Goal: Task Accomplishment & Management: Manage account settings

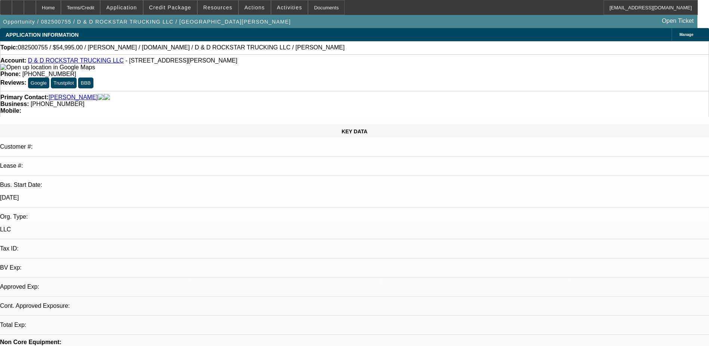
select select "0"
select select "2"
select select "0"
select select "6"
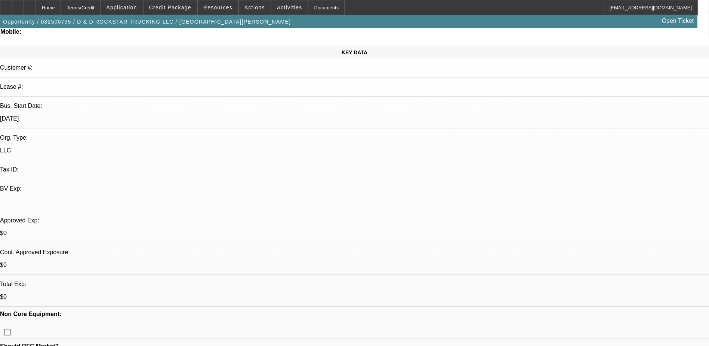
scroll to position [75, 0]
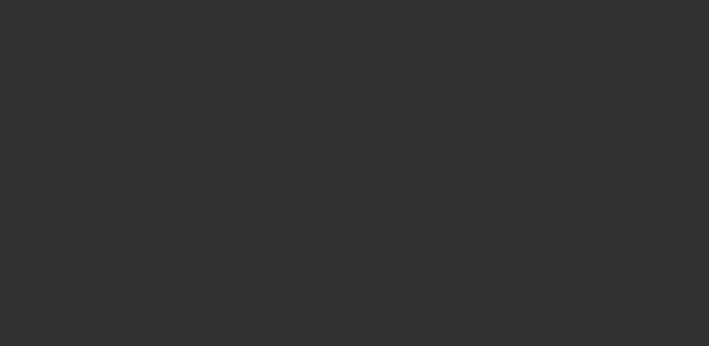
scroll to position [0, 0]
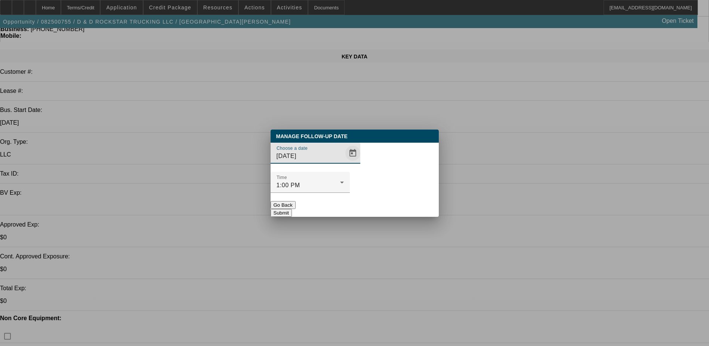
click at [344, 162] on span "Open calendar" at bounding box center [353, 153] width 18 height 18
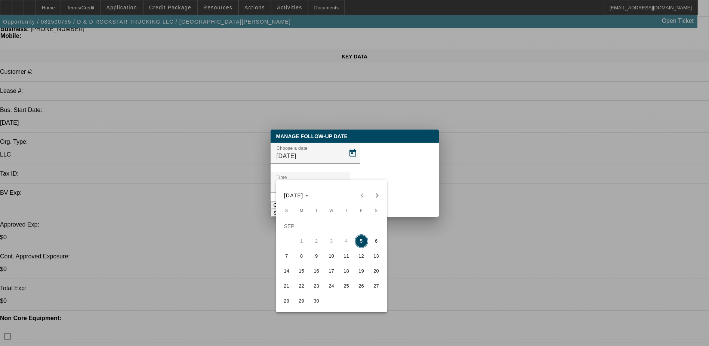
click at [303, 258] on span "8" at bounding box center [301, 255] width 13 height 13
type input "9/8/2025"
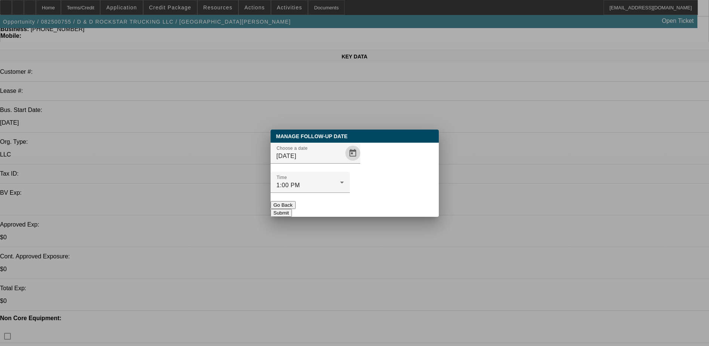
click at [292, 209] on button "Submit" at bounding box center [281, 213] width 21 height 8
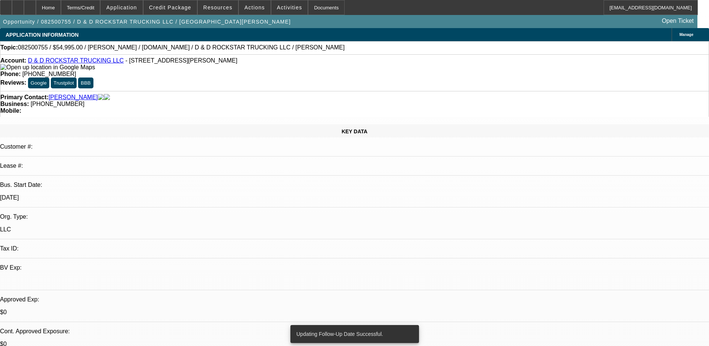
radio input "true"
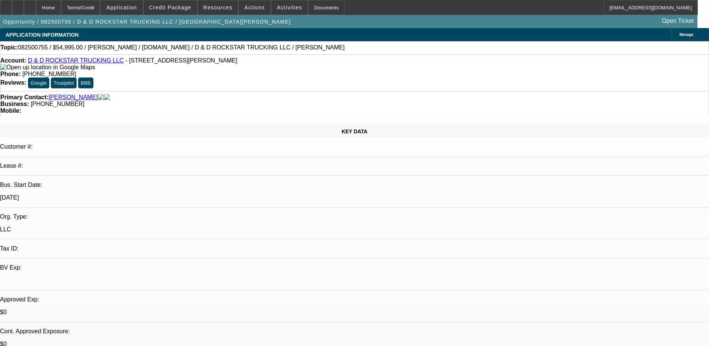
type textarea "t"
click at [61, 7] on div "Home" at bounding box center [48, 7] width 25 height 15
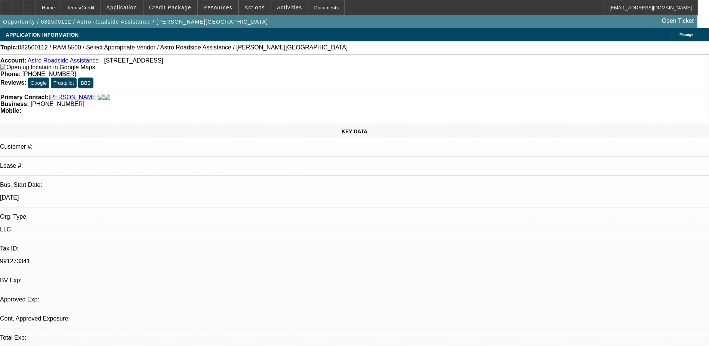
select select "0"
select select "2"
select select "0.1"
select select "1"
select select "2"
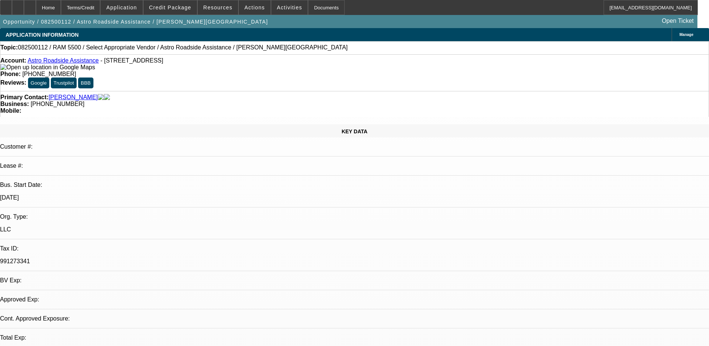
select select "4"
click at [246, 7] on span "Actions" at bounding box center [255, 7] width 21 height 6
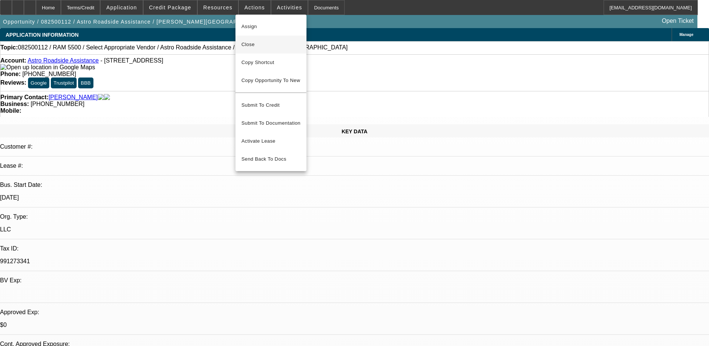
click at [257, 42] on span "Close" at bounding box center [271, 44] width 59 height 9
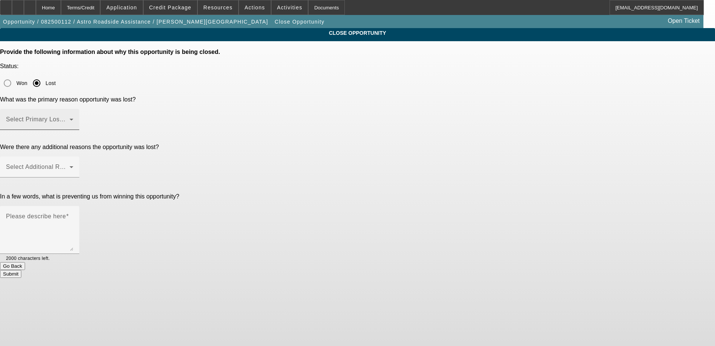
click at [85, 116] on mat-label "Select Primary Lost Reason" at bounding box center [45, 119] width 79 height 6
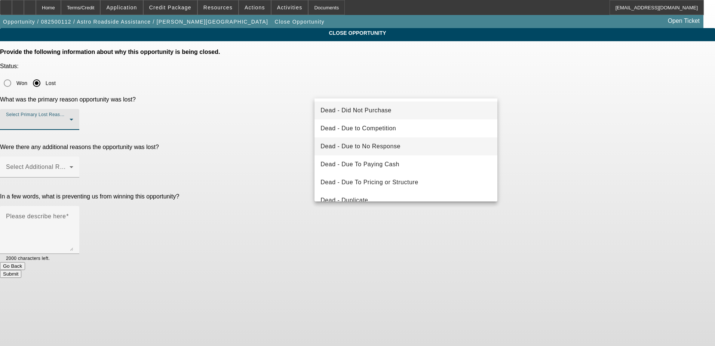
click at [393, 151] on mat-option "Dead - Due to No Response" at bounding box center [406, 146] width 183 height 18
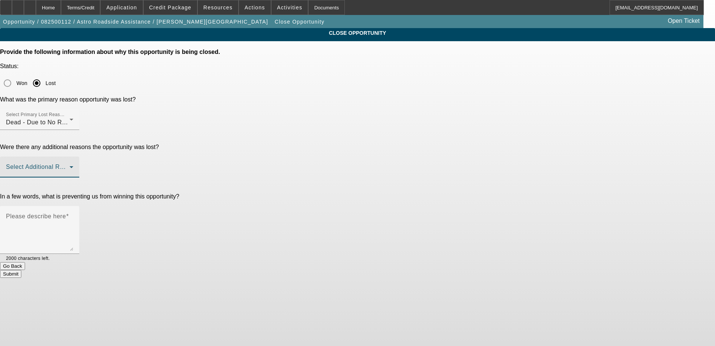
click at [70, 165] on span at bounding box center [38, 169] width 64 height 9
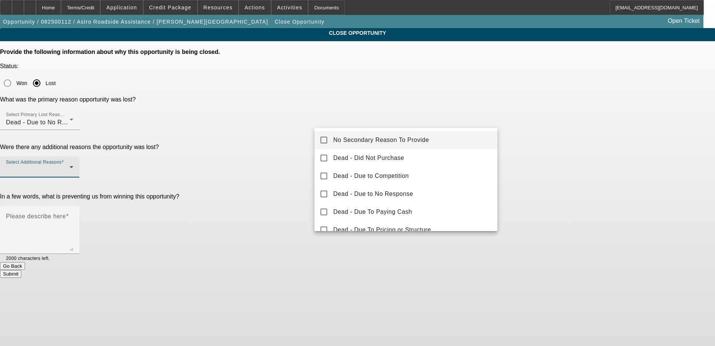
click at [360, 144] on span "No Secondary Reason To Provide" at bounding box center [381, 139] width 96 height 9
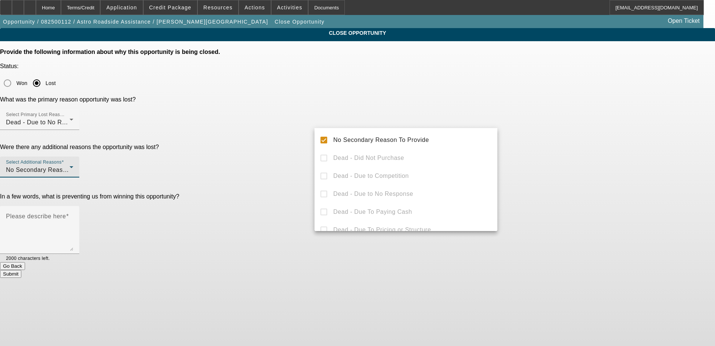
click at [300, 179] on div at bounding box center [357, 173] width 715 height 346
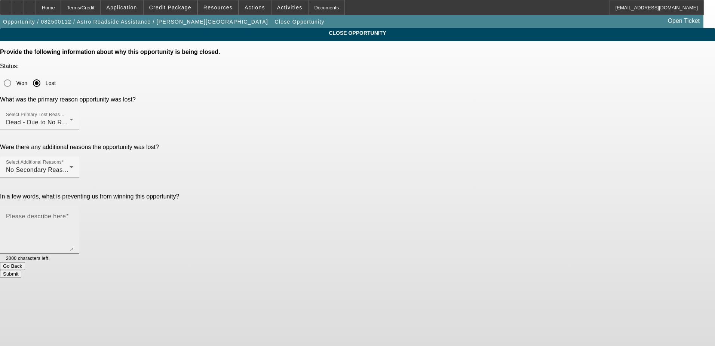
click at [66, 213] on mat-label "Please describe here" at bounding box center [36, 216] width 60 height 6
click at [73, 215] on textarea "Please describe here" at bounding box center [39, 233] width 67 height 36
type textarea "p"
type textarea "no response"
click at [21, 270] on button "Submit" at bounding box center [10, 274] width 21 height 8
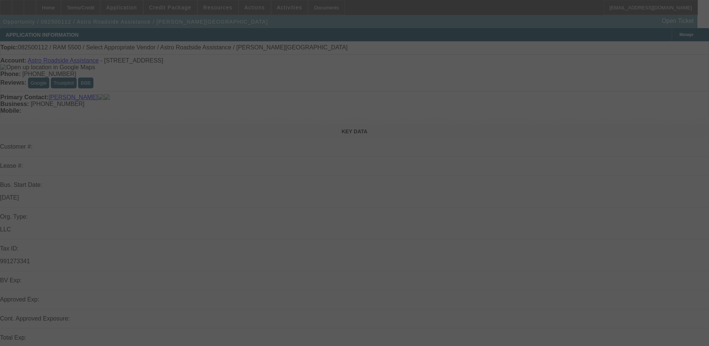
select select "0"
select select "2"
select select "0.1"
select select "4"
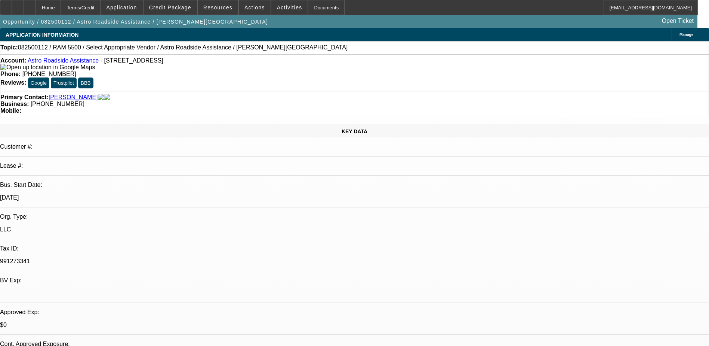
click at [474, 10] on div "Home Terms/Credit Application Credit Package Resources Actions Activities Docum…" at bounding box center [349, 7] width 698 height 15
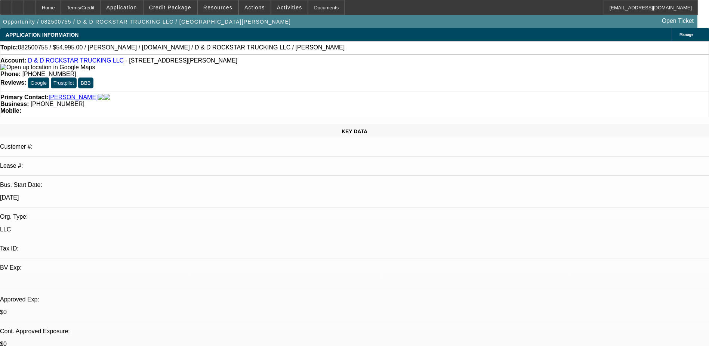
select select "0"
select select "2"
select select "0"
select select "6"
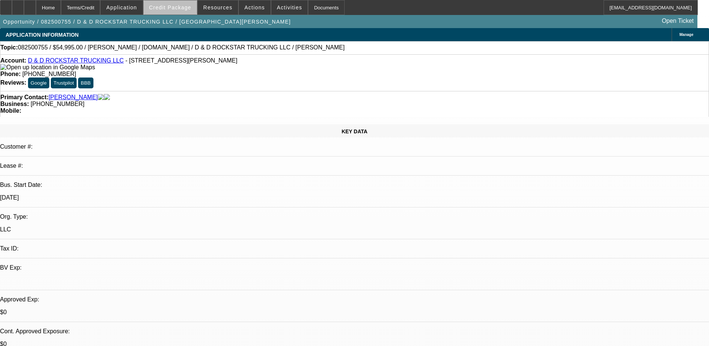
click at [191, 8] on span "Credit Package" at bounding box center [170, 7] width 42 height 6
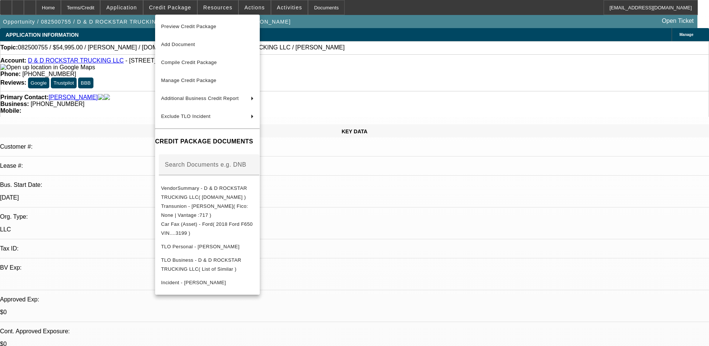
click at [390, 17] on div at bounding box center [354, 173] width 709 height 346
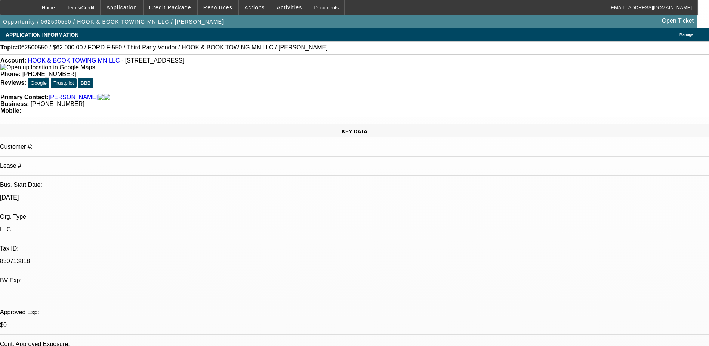
select select "0"
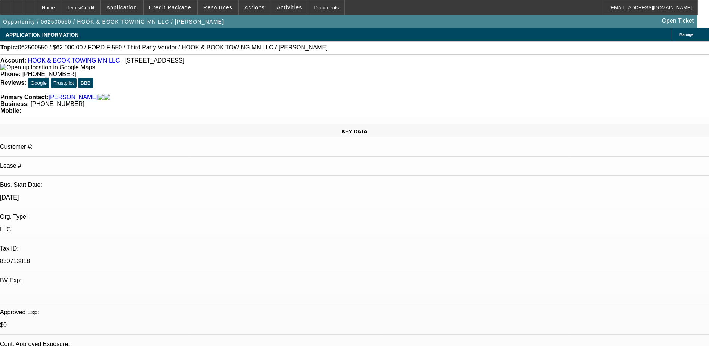
select select "0"
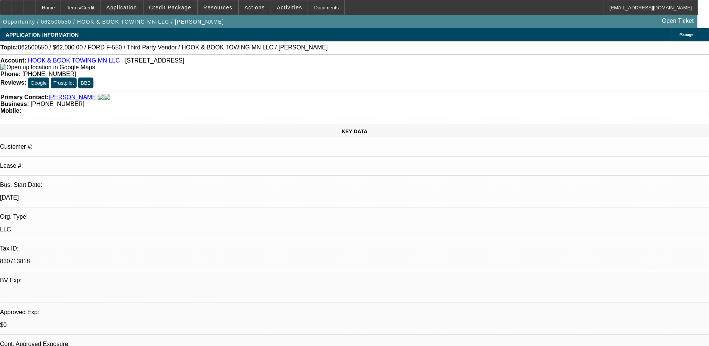
select select "0"
select select "1"
select select "6"
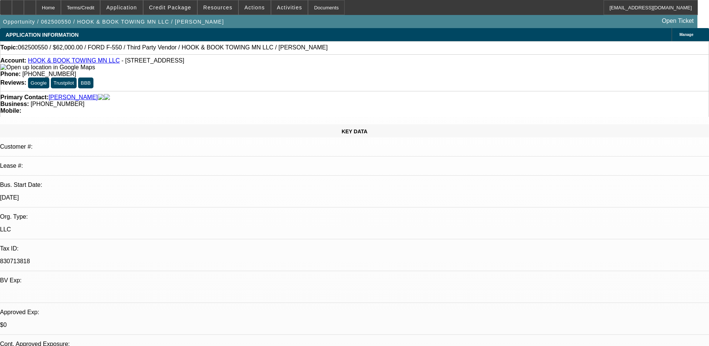
select select "1"
select select "6"
select select "1"
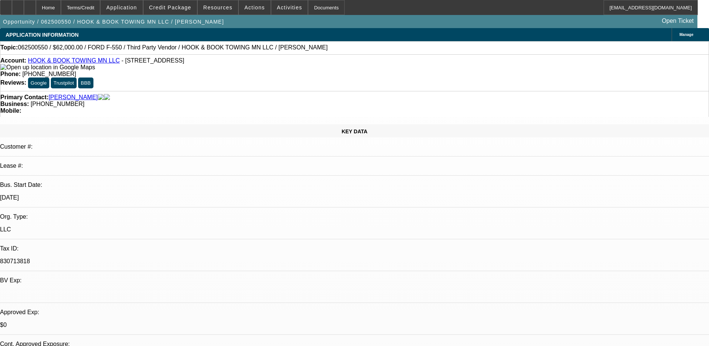
select select "6"
select select "1"
select select "6"
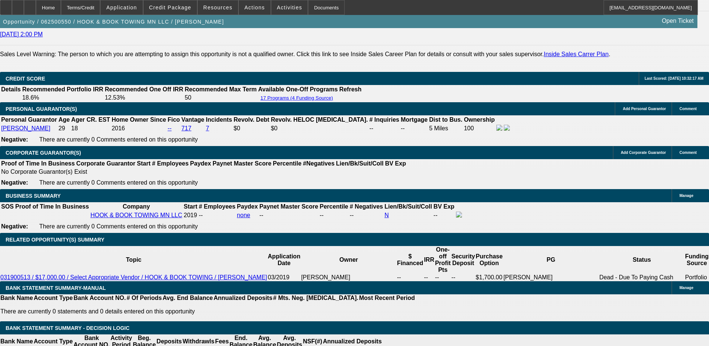
scroll to position [1047, 0]
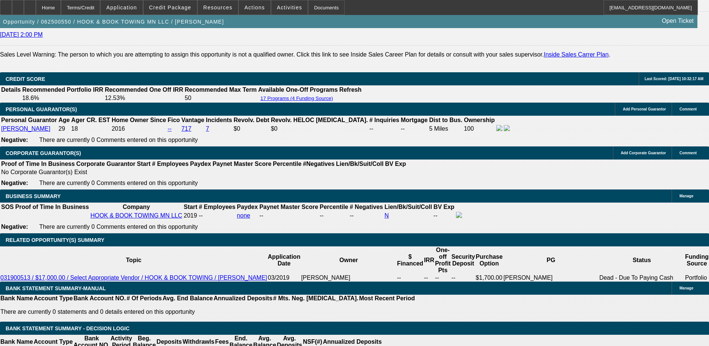
select select "0"
select select "6"
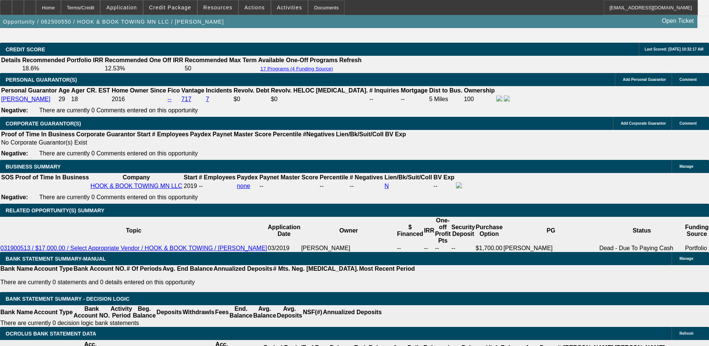
scroll to position [1010, 0]
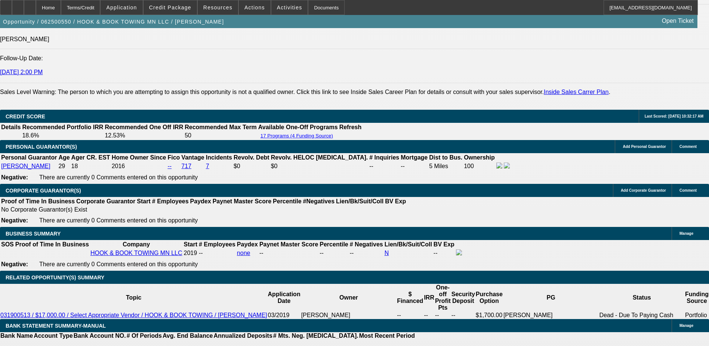
select select "0"
select select "6"
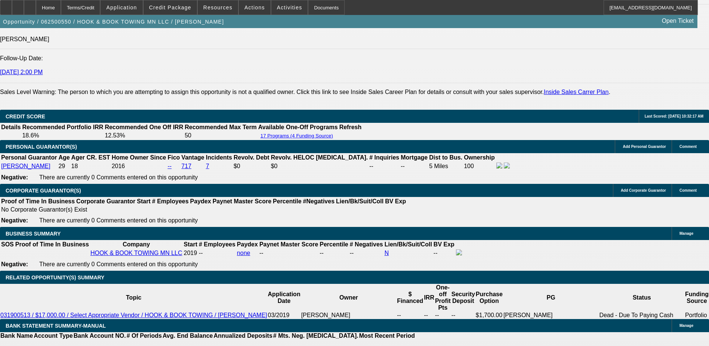
select select "0"
select select "6"
select select "0"
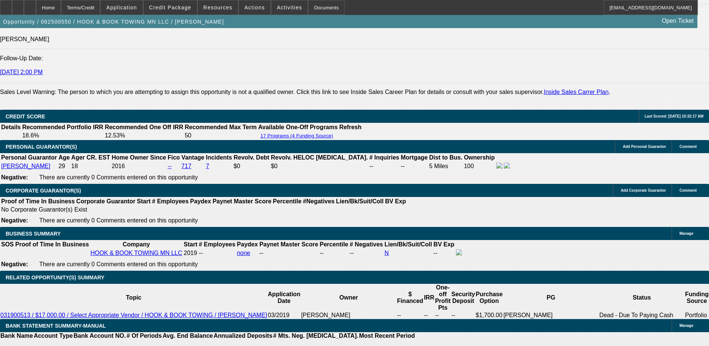
select select "0"
select select "6"
select select "0"
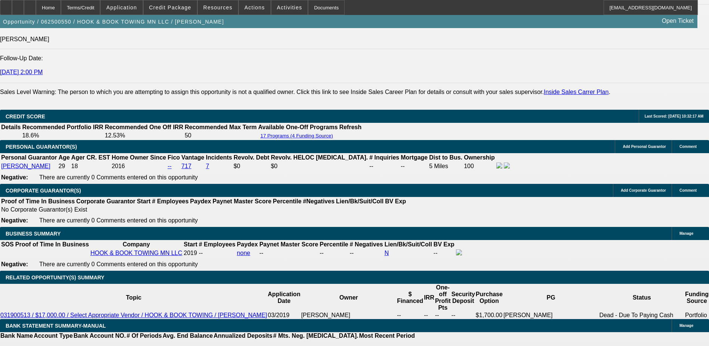
select select "0"
select select "6"
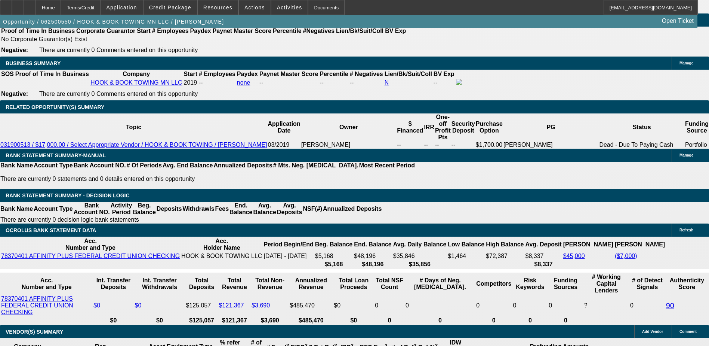
scroll to position [1197, 0]
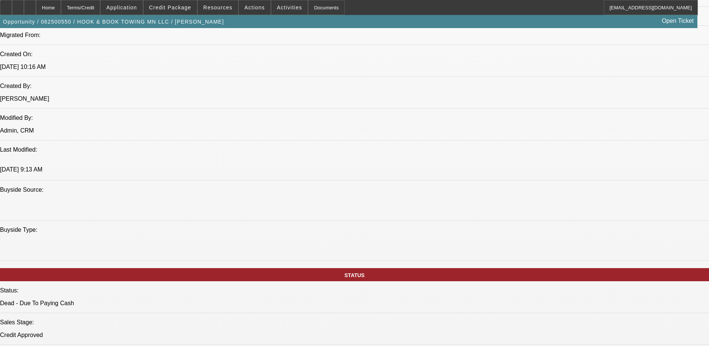
scroll to position [711, 0]
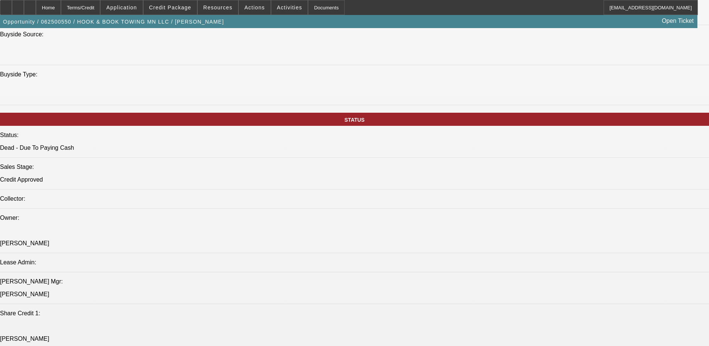
drag, startPoint x: 543, startPoint y: 163, endPoint x: 543, endPoint y: 159, distance: 4.5
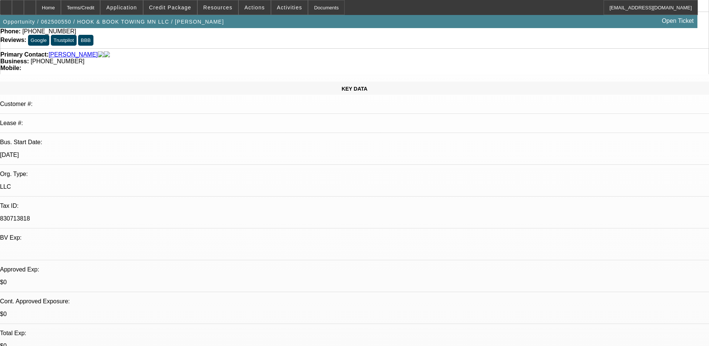
scroll to position [0, 0]
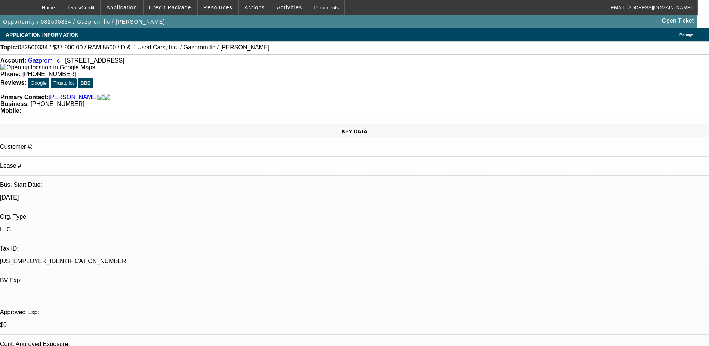
select select "0"
select select "0.1"
select select "4"
select select "0"
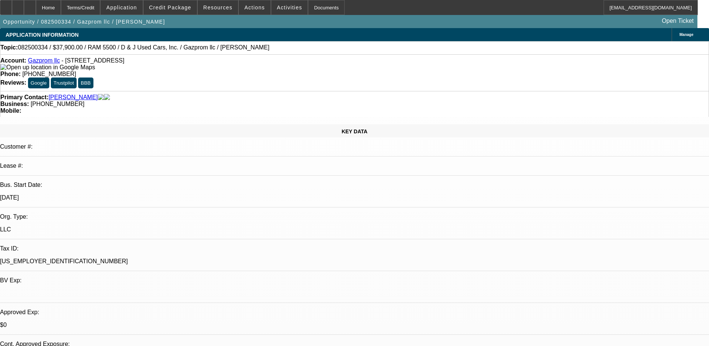
select select "0"
select select "0.1"
select select "4"
select select "0"
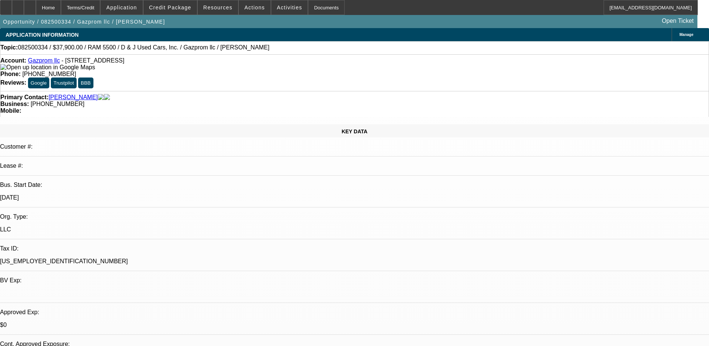
select select "0.1"
select select "4"
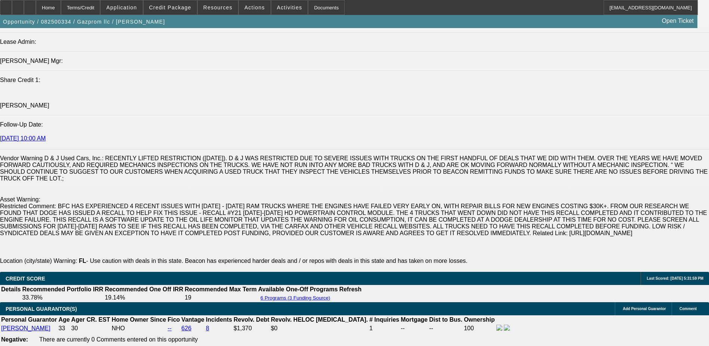
scroll to position [860, 0]
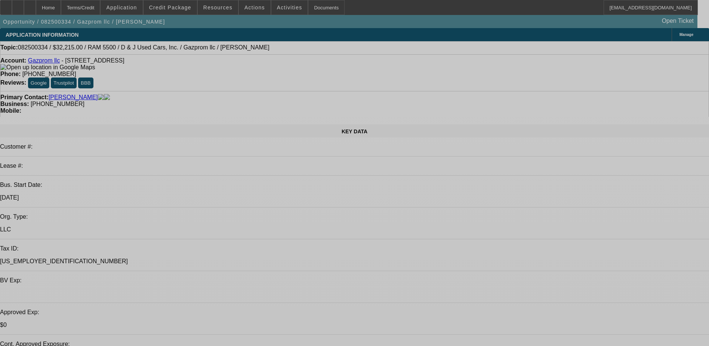
select select "0.15"
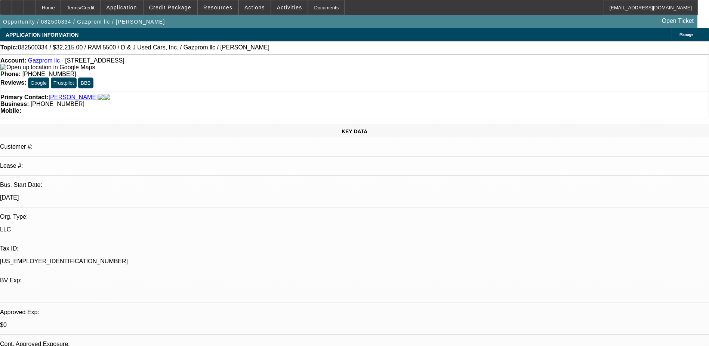
select select "2"
select select "0.1"
select select "2"
select select "0.1"
select select "0"
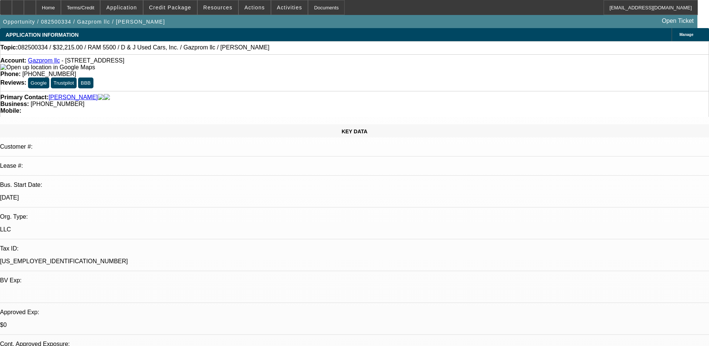
select select "0"
select select "0.1"
select select "0"
select select "0.1"
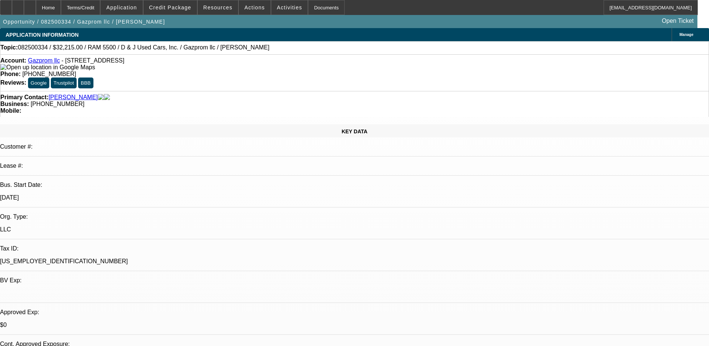
select select "1"
select select "2"
select select "4"
select select "1"
select select "2"
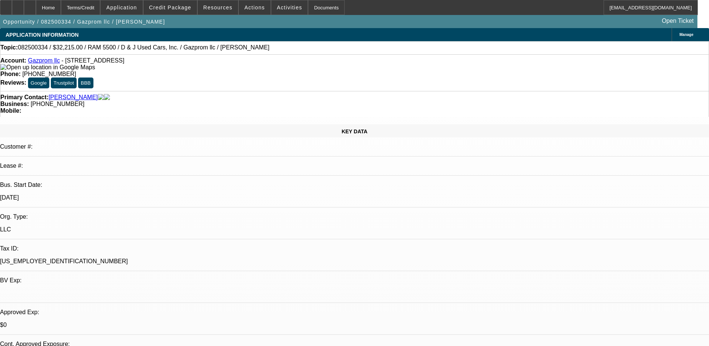
select select "4"
select select "1"
select select "4"
select select "1"
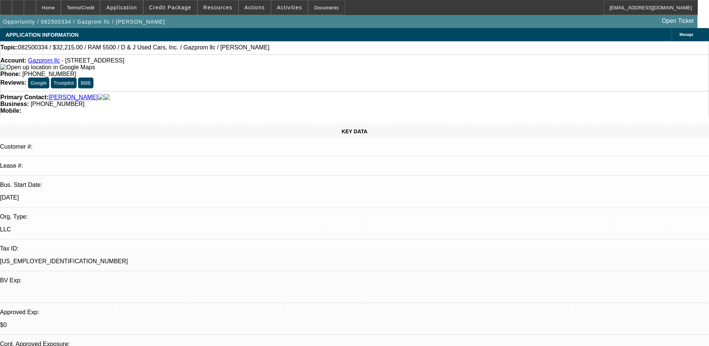
select select "1"
select select "4"
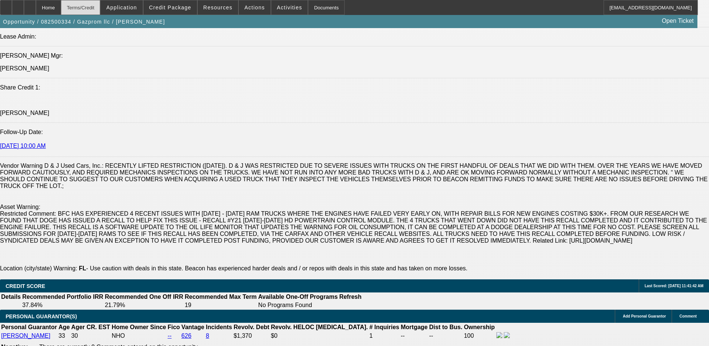
scroll to position [898, 0]
